Goal: Task Accomplishment & Management: Use online tool/utility

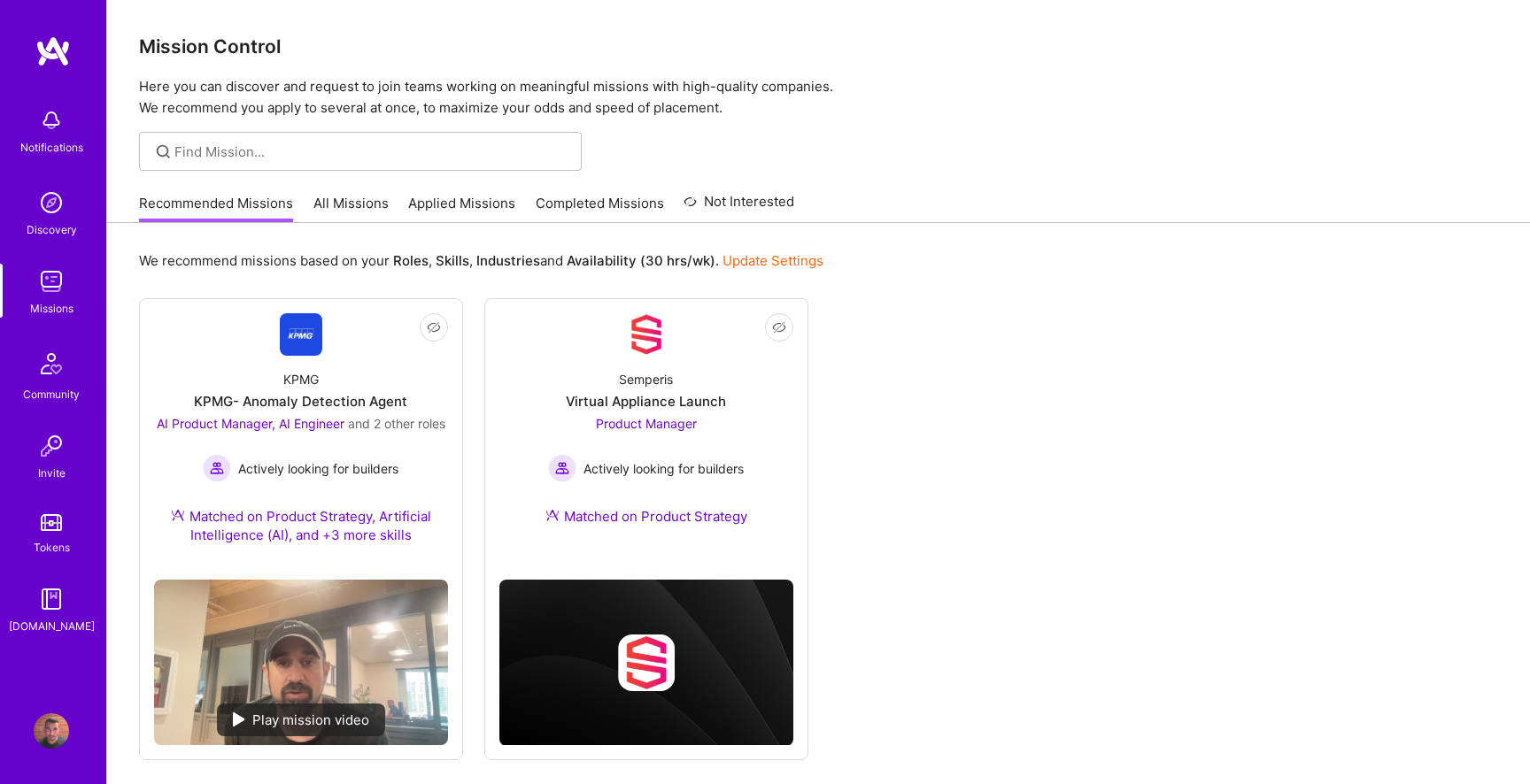
click at [362, 206] on link "All Missions" at bounding box center [351, 208] width 75 height 29
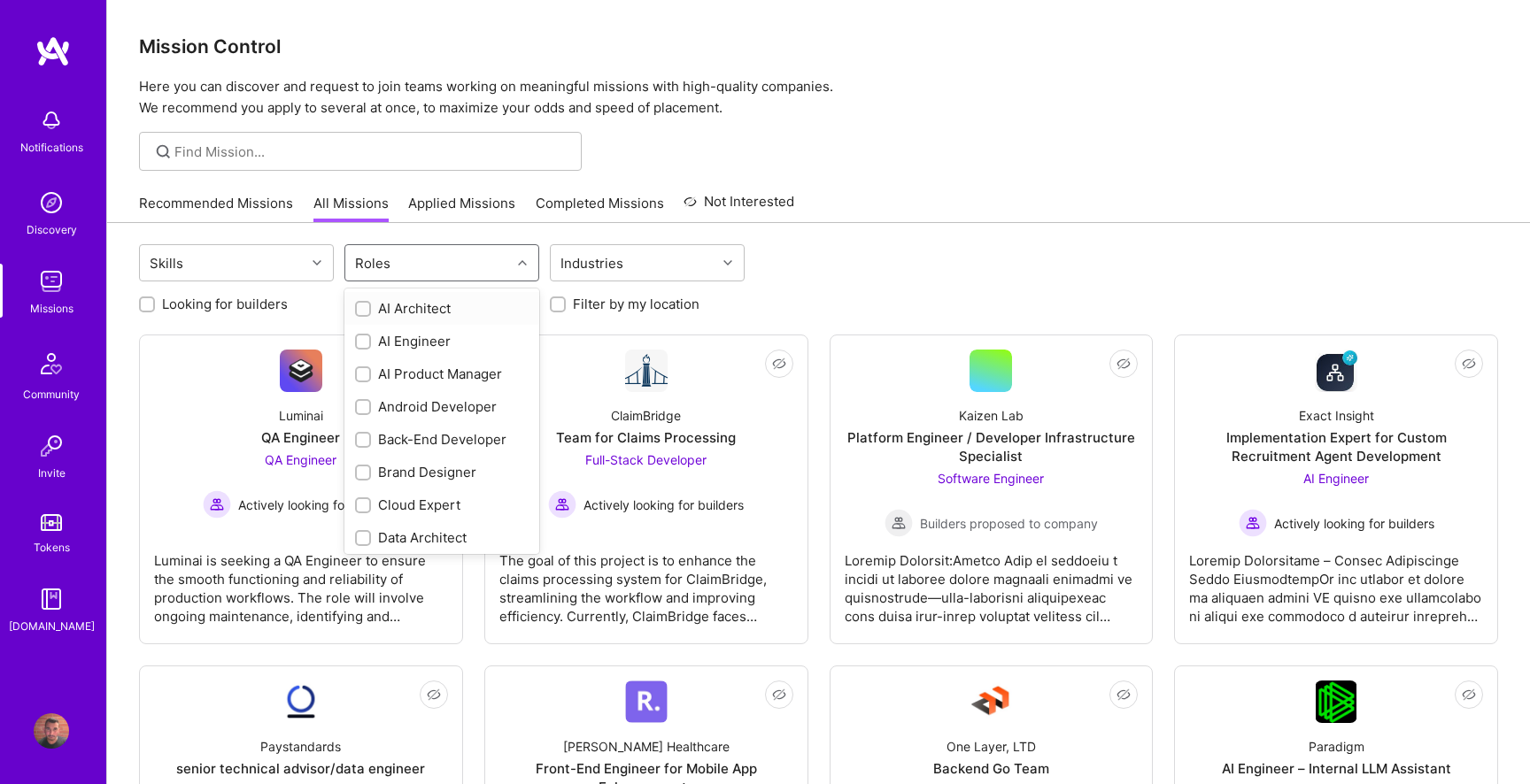
click at [449, 268] on div "Roles" at bounding box center [428, 262] width 166 height 35
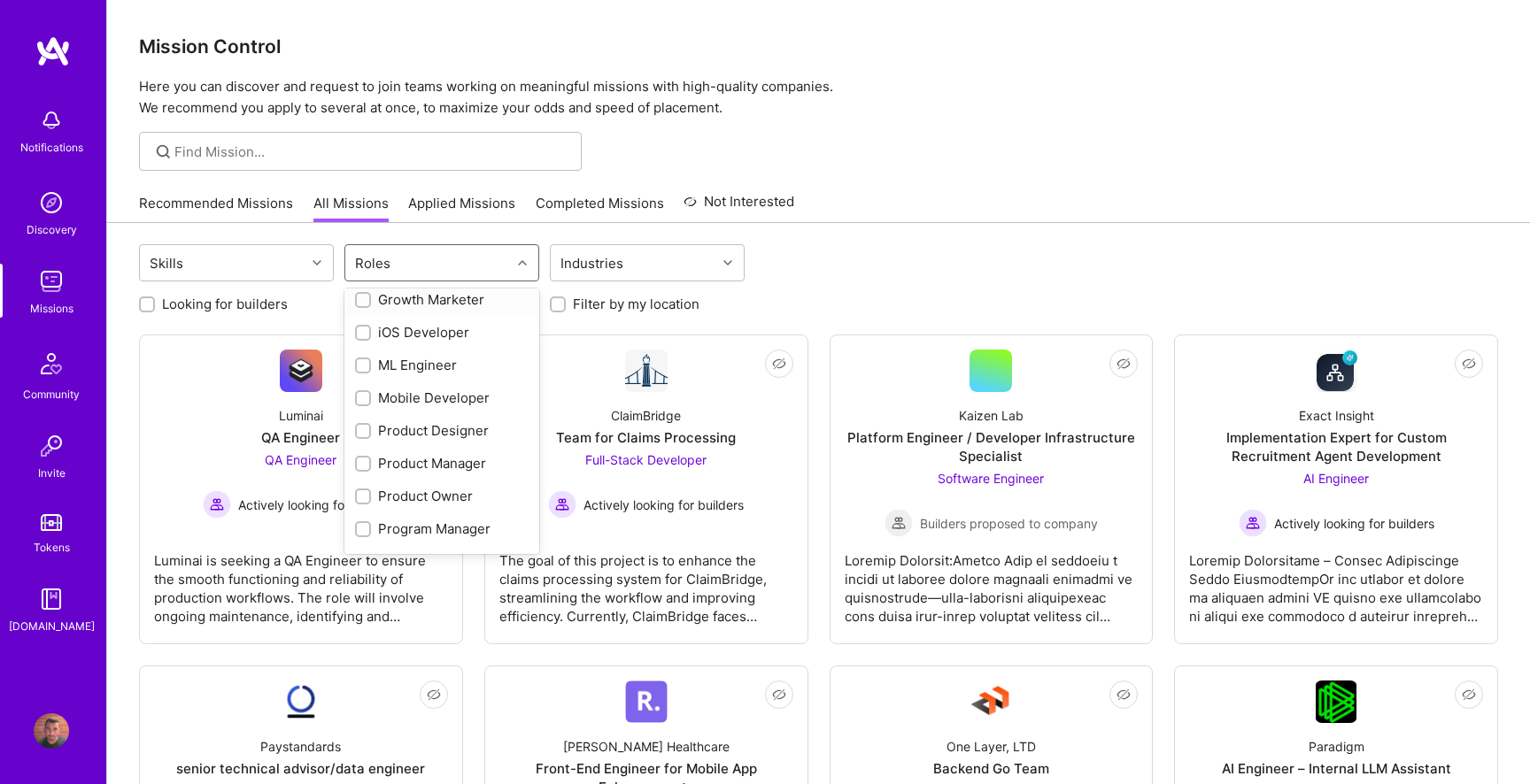
scroll to position [526, 0]
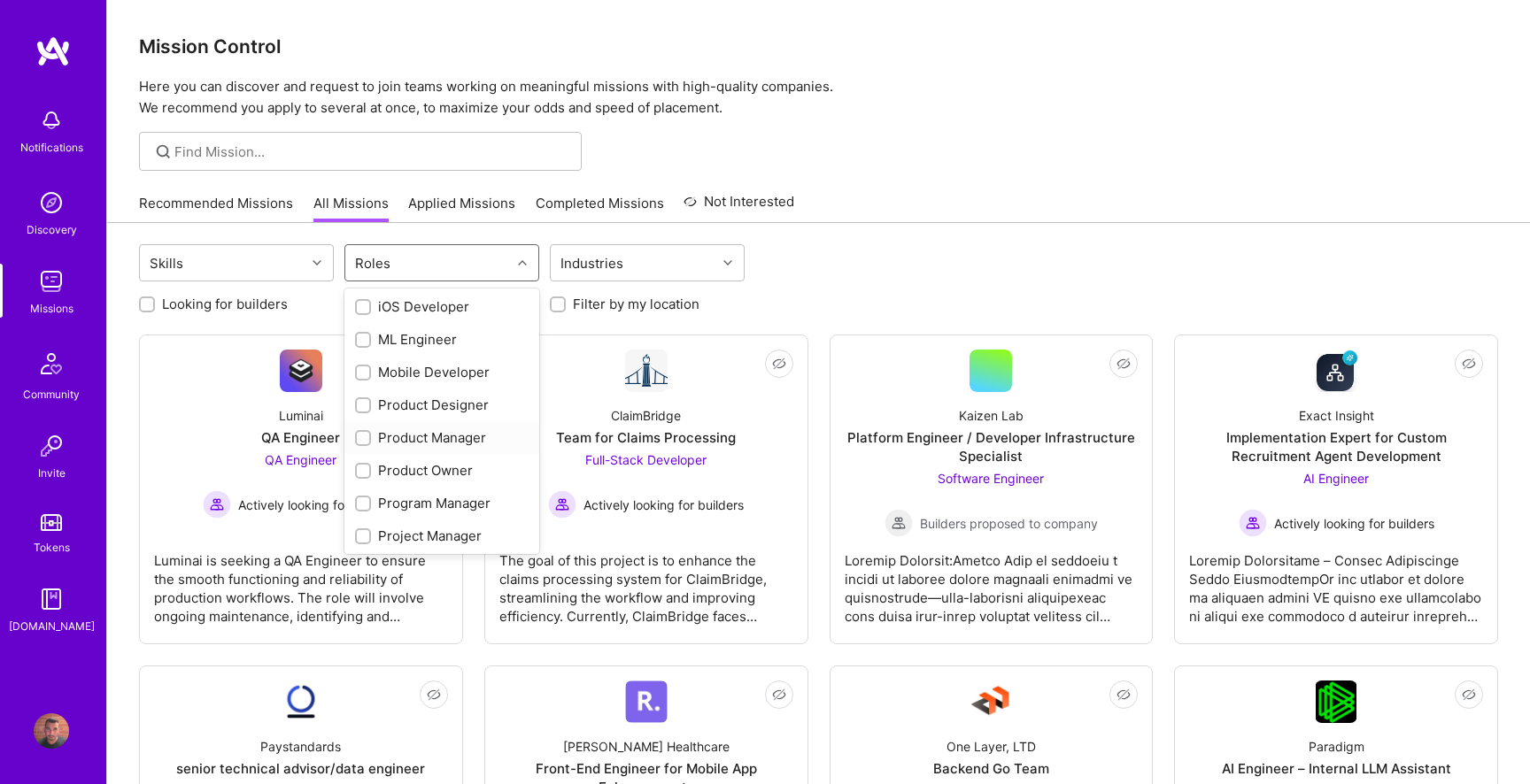
click at [429, 439] on div "Product Manager" at bounding box center [441, 437] width 173 height 19
checkbox input "true"
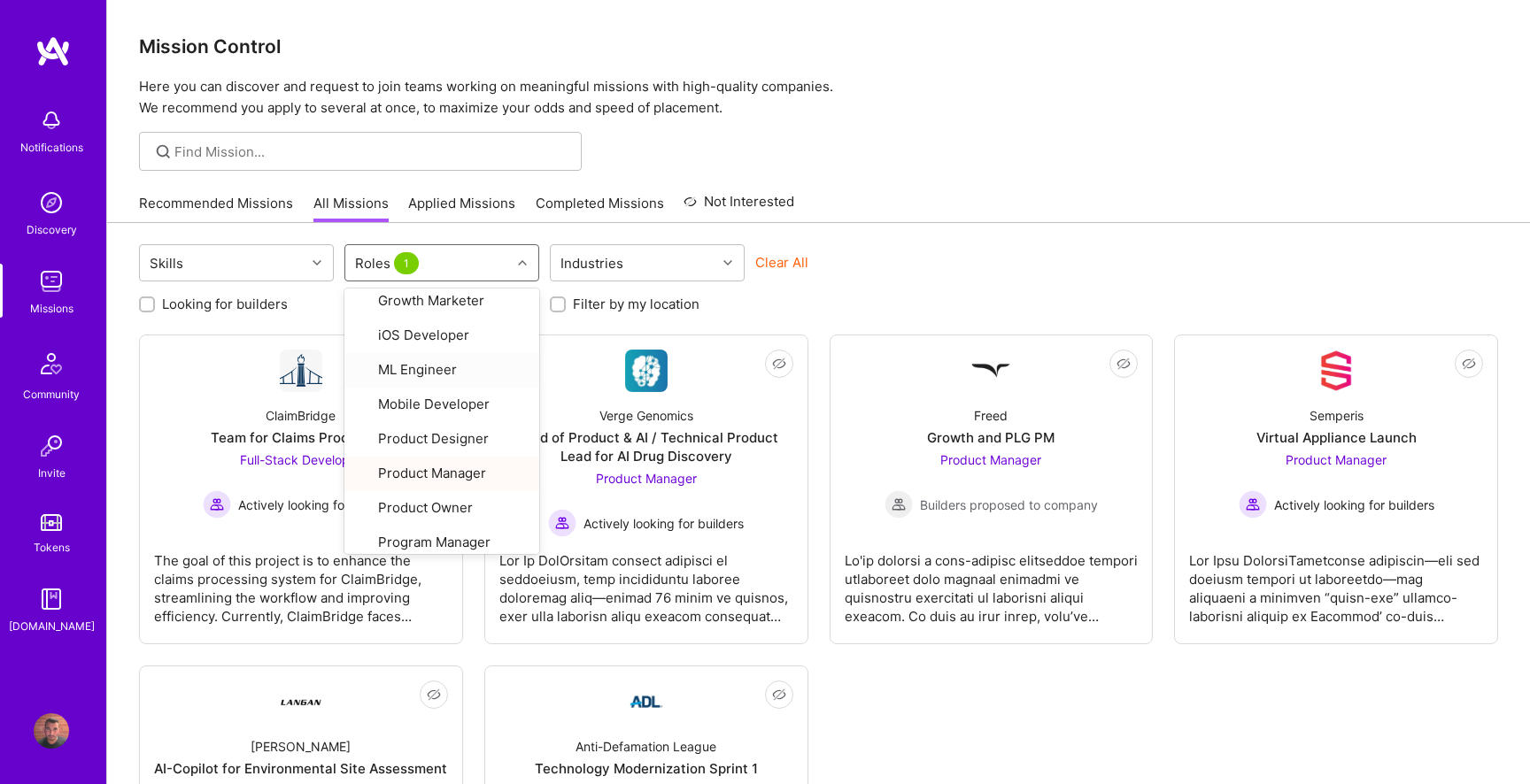
click at [875, 188] on div "Recommended Missions All Missions Applied Missions Completed Missions Not Inter…" at bounding box center [819, 203] width 1359 height 38
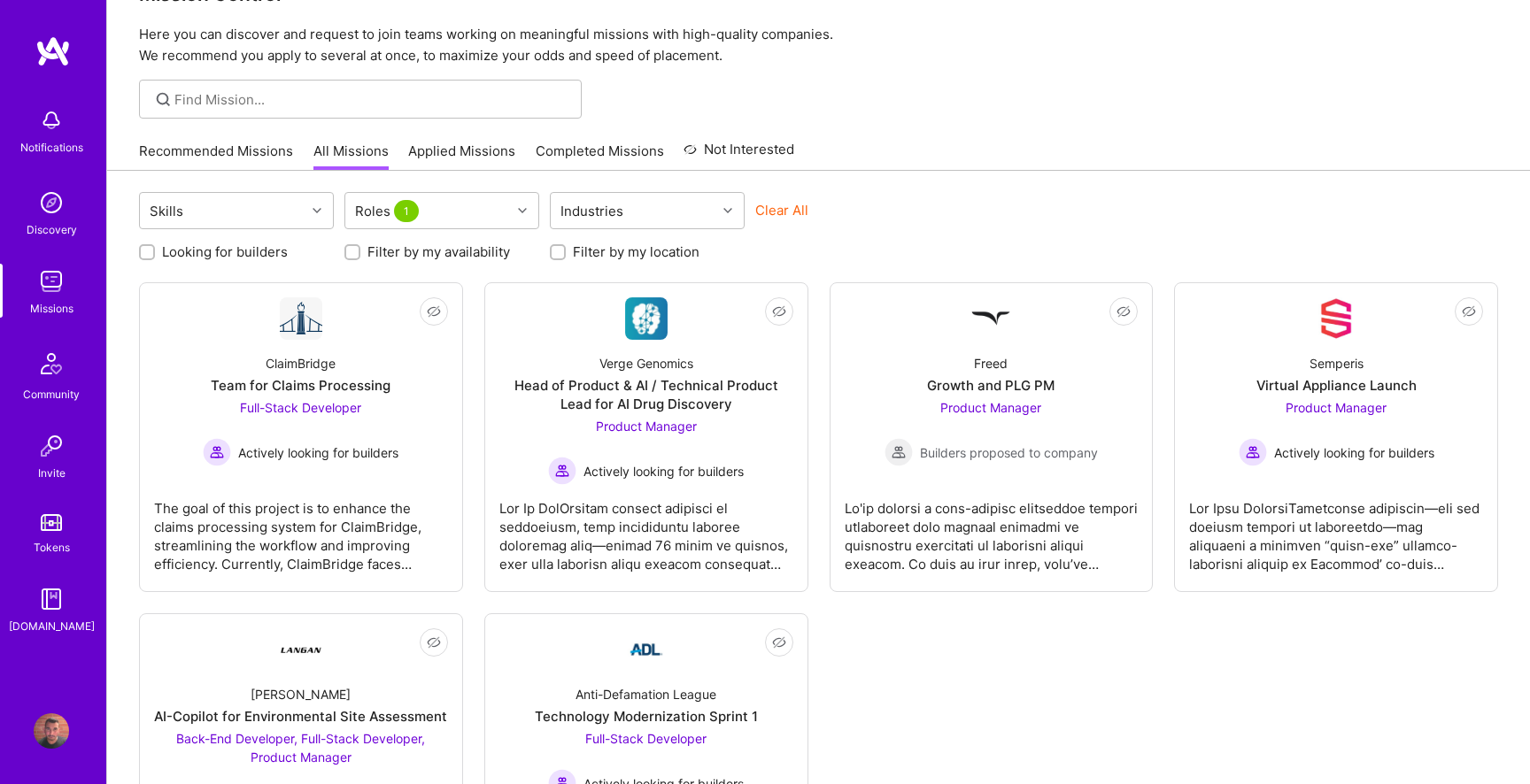
scroll to position [0, 0]
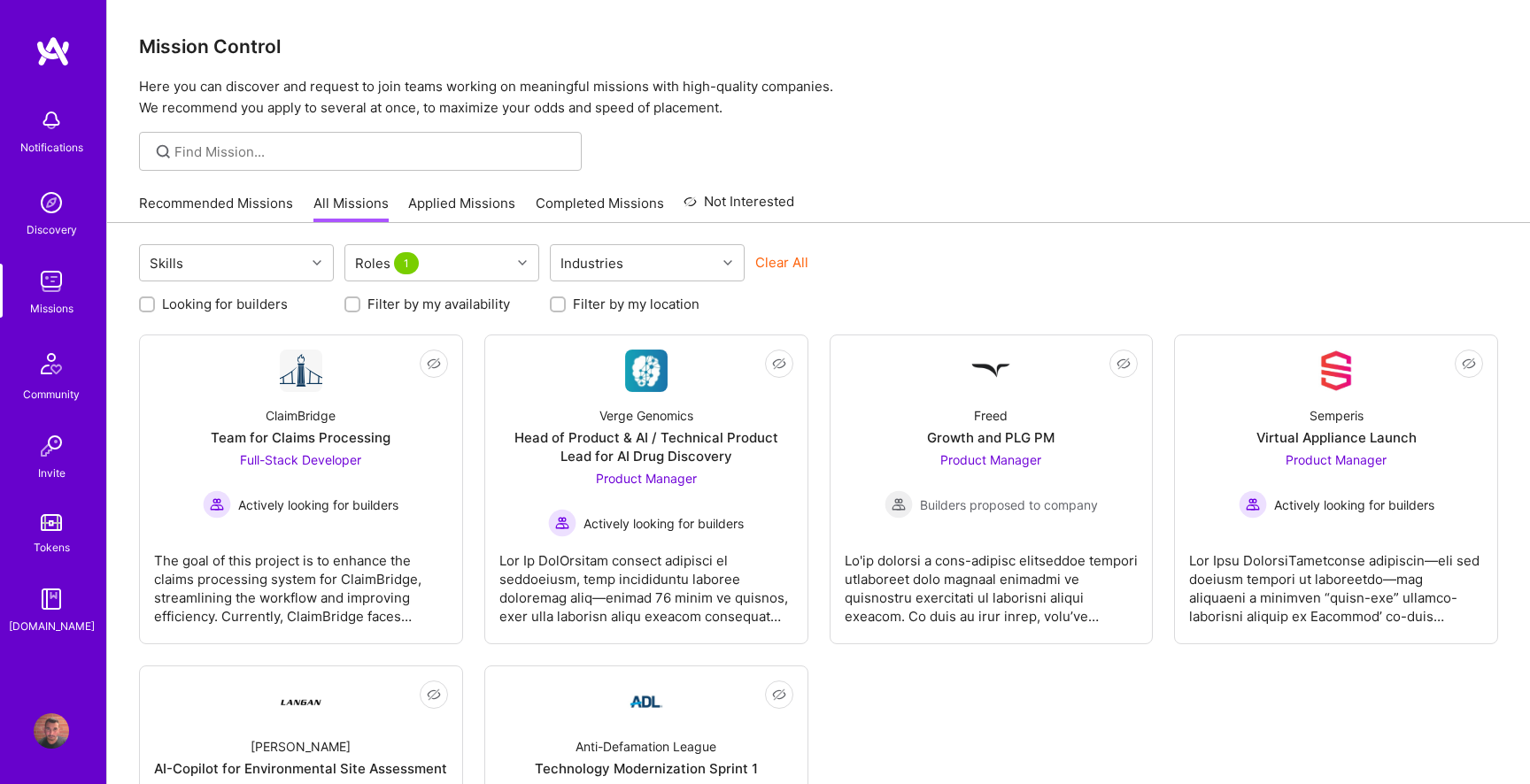
click at [790, 255] on button "Clear All" at bounding box center [782, 262] width 53 height 19
